Goal: Transaction & Acquisition: Register for event/course

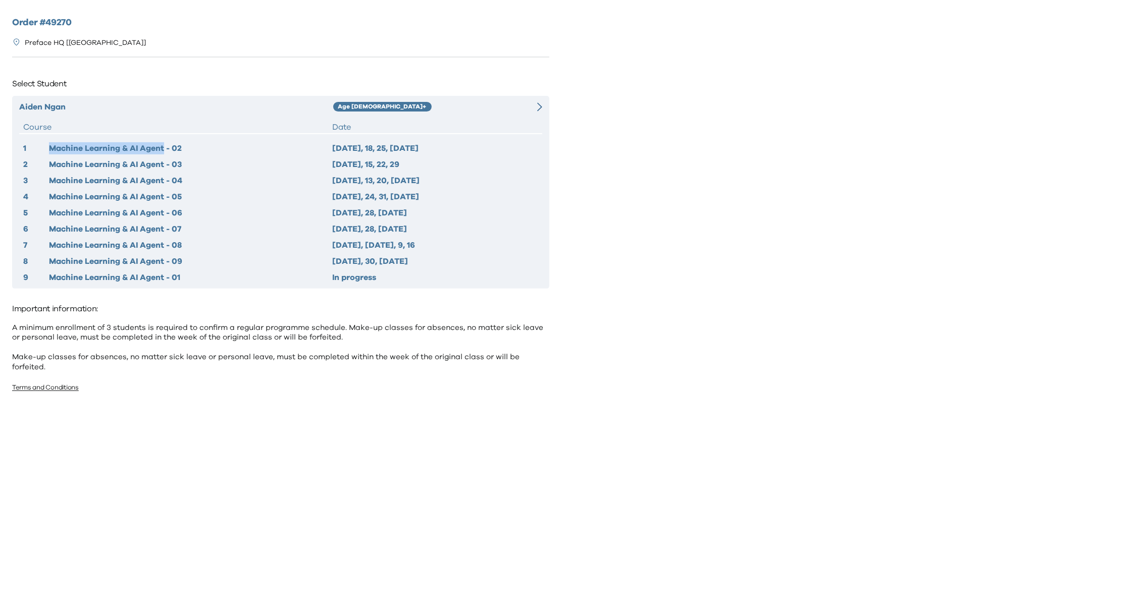
drag, startPoint x: 46, startPoint y: 149, endPoint x: 164, endPoint y: 153, distance: 117.7
click at [164, 153] on div "1 Machine Learning & AI Agent - 02 2025 Oct 11, 18, 25, Nov 1" at bounding box center [280, 148] width 515 height 12
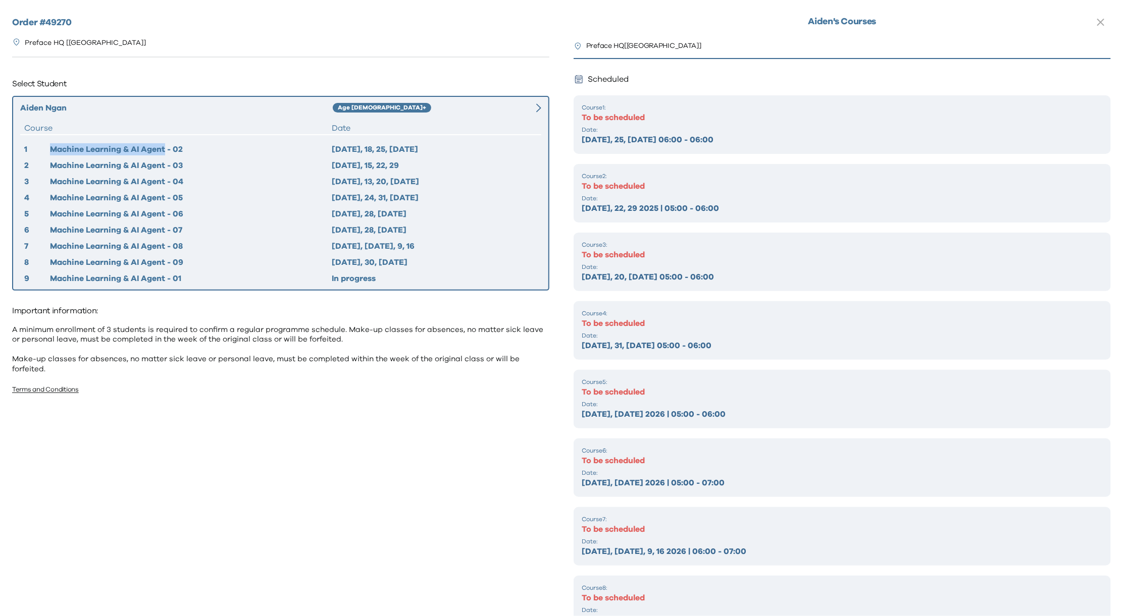
copy div "Machine Learning & AI Agent"
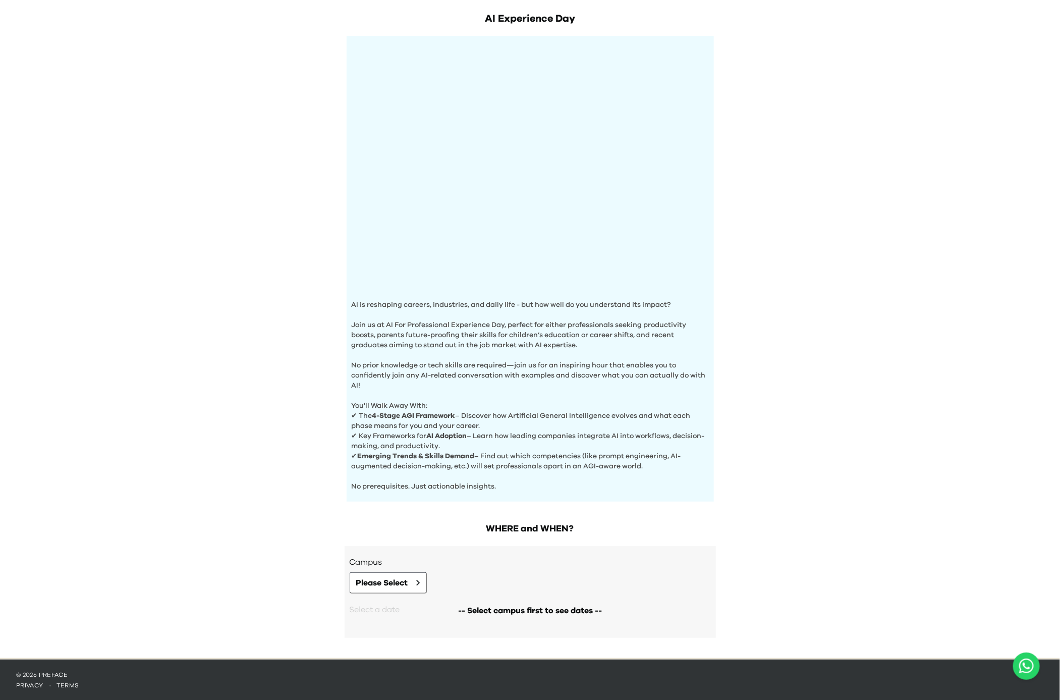
scroll to position [44, 0]
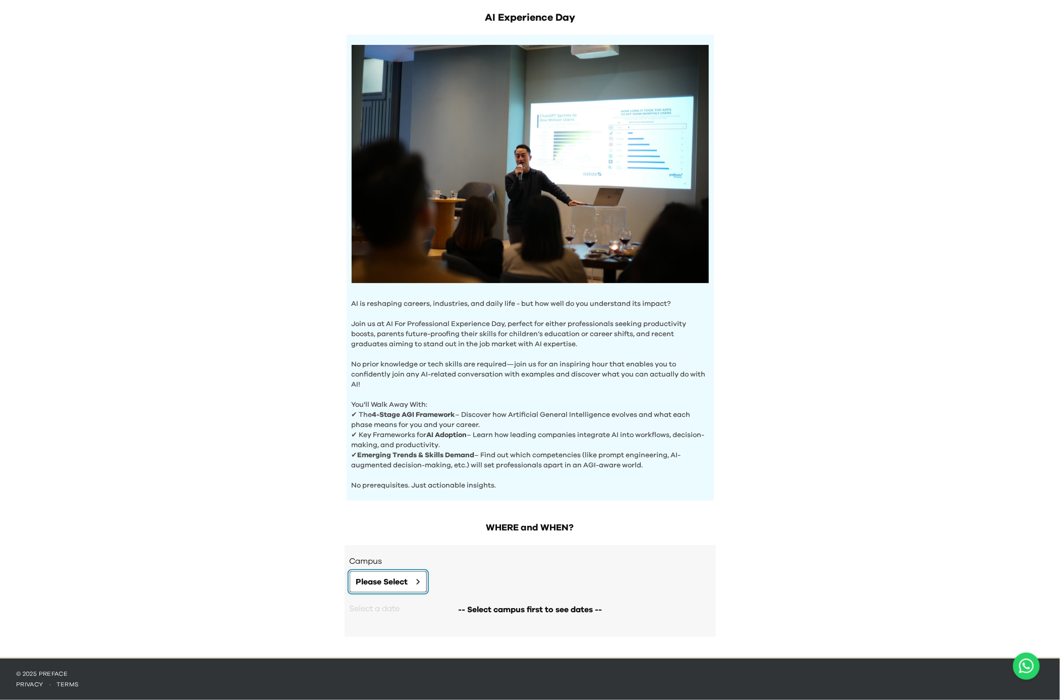
click at [413, 576] on button "Please Select" at bounding box center [388, 581] width 77 height 21
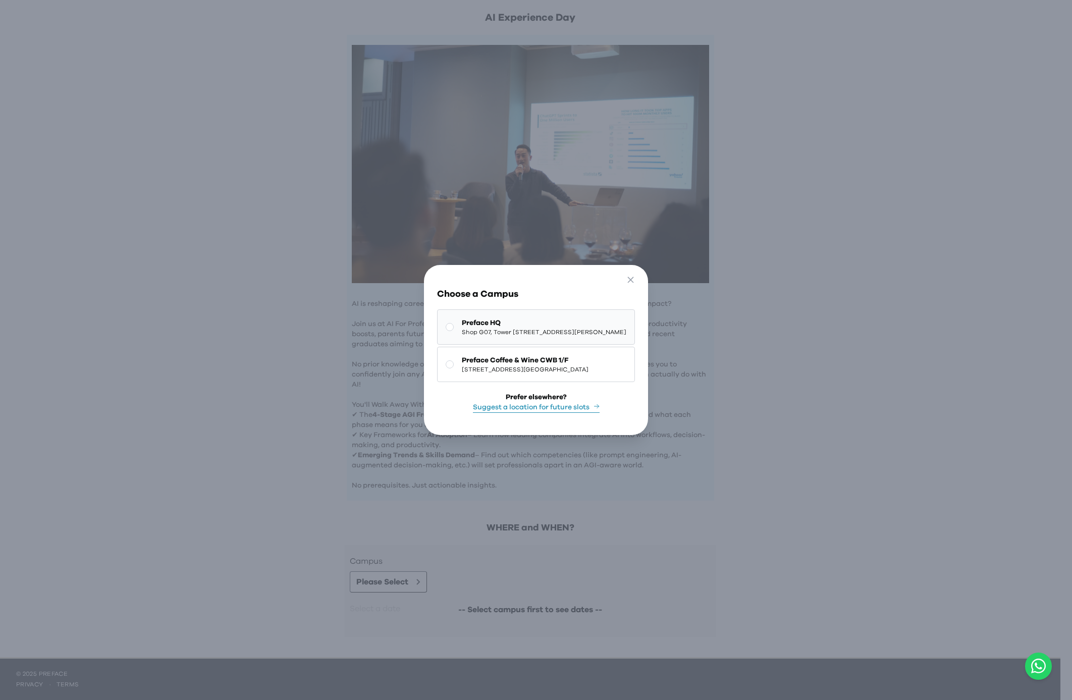
click at [560, 328] on span "Shop G07, Tower [STREET_ADDRESS][PERSON_NAME]" at bounding box center [544, 332] width 165 height 8
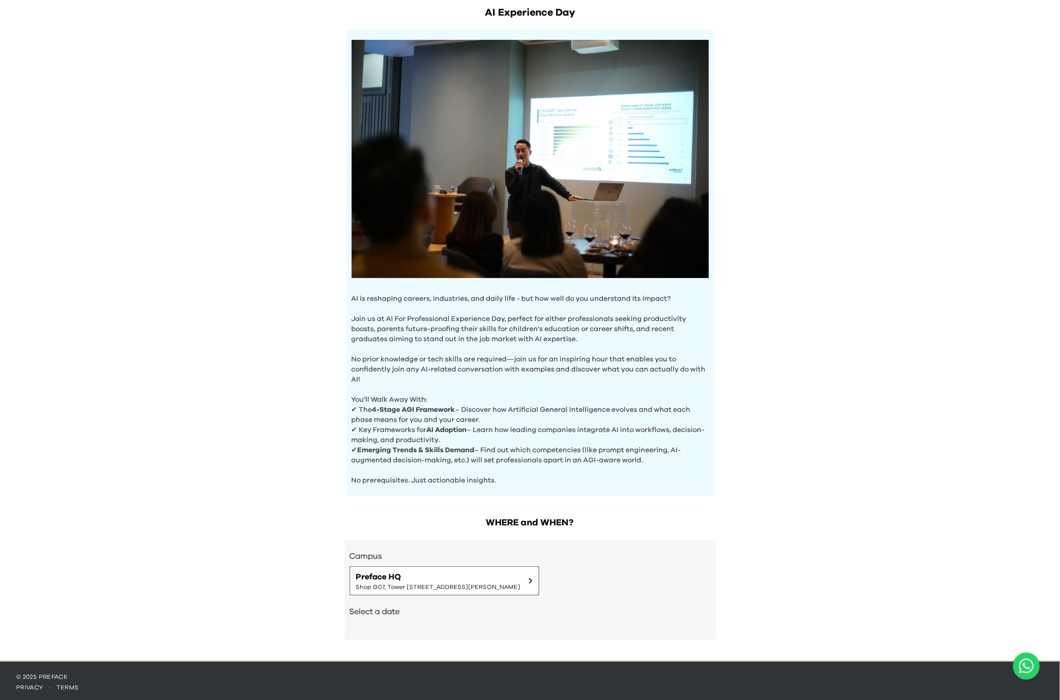
scroll to position [52, 0]
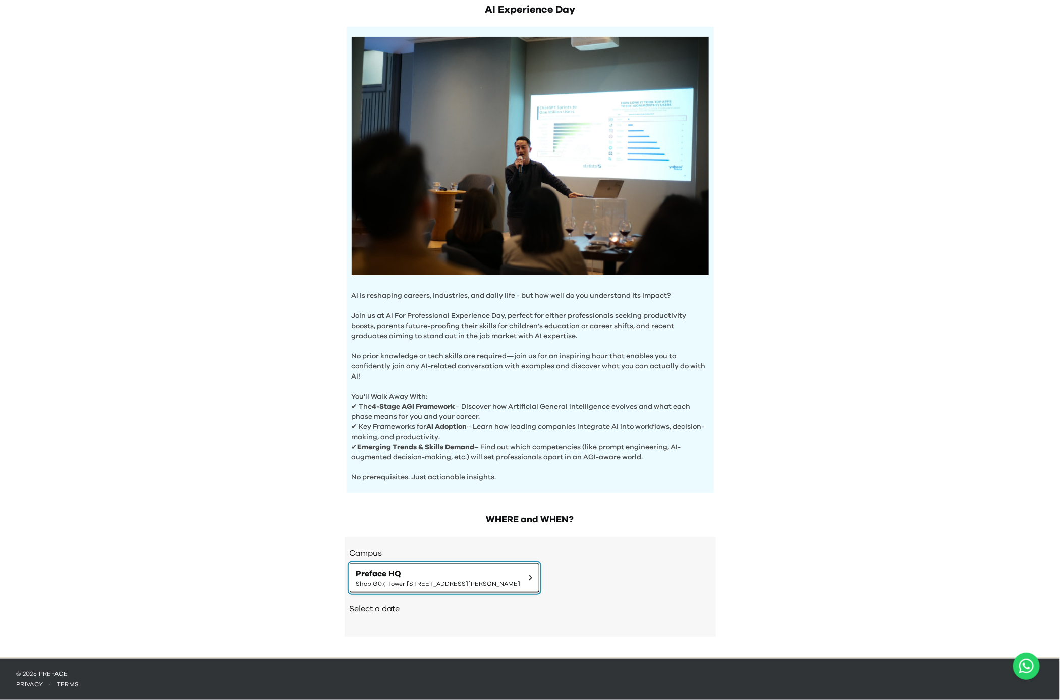
click at [413, 572] on span "Preface HQ" at bounding box center [438, 574] width 165 height 12
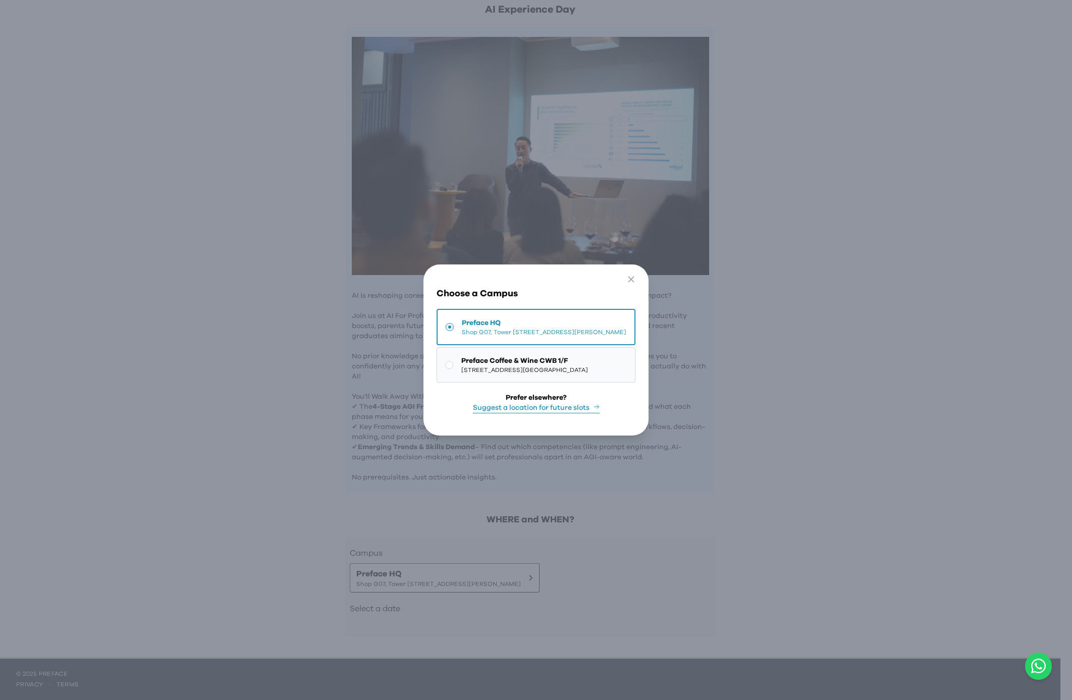
click at [463, 356] on span "Preface Coffee & Wine CWB 1/F" at bounding box center [524, 361] width 127 height 10
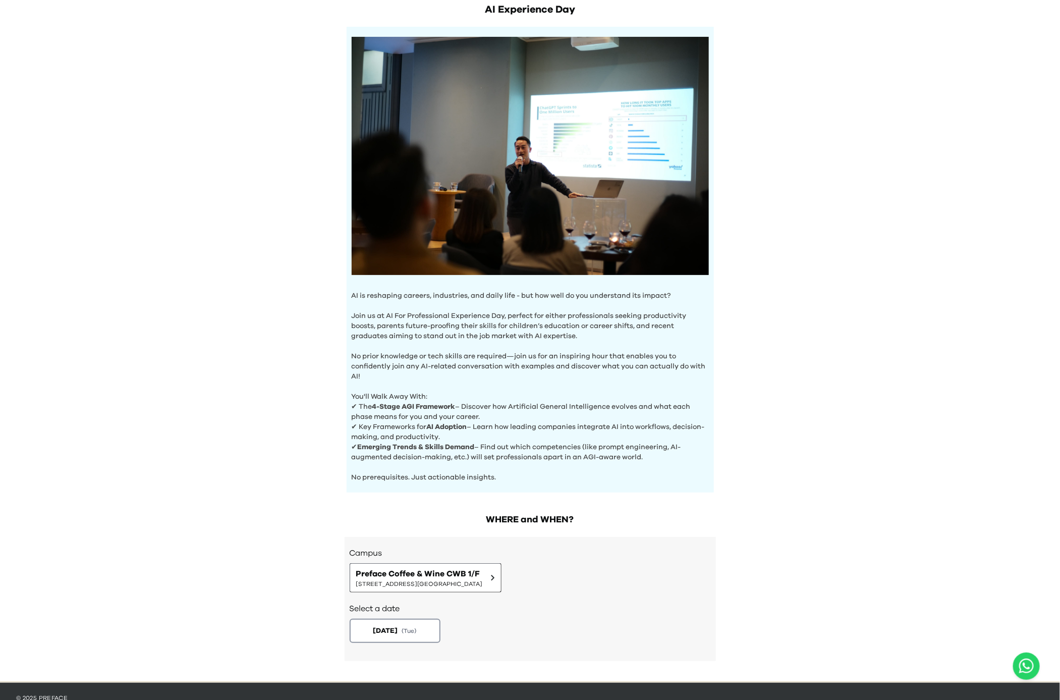
scroll to position [76, 0]
